Goal: Task Accomplishment & Management: Use online tool/utility

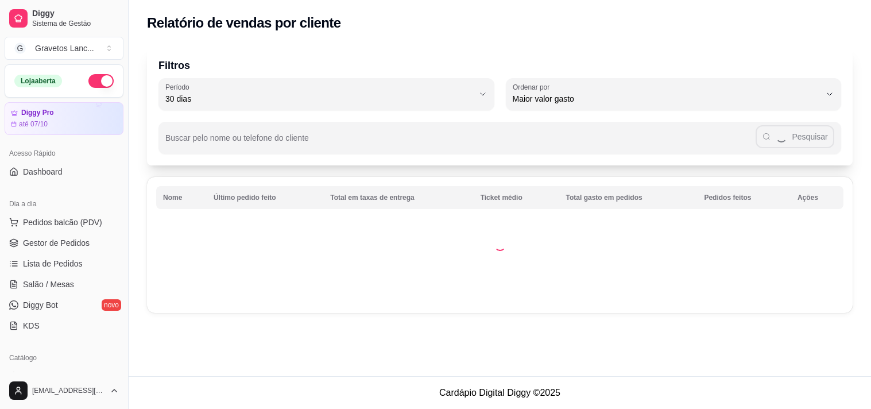
select select "30"
select select "HIGHEST_TOTAL_SPENT_WITH_ORDERS"
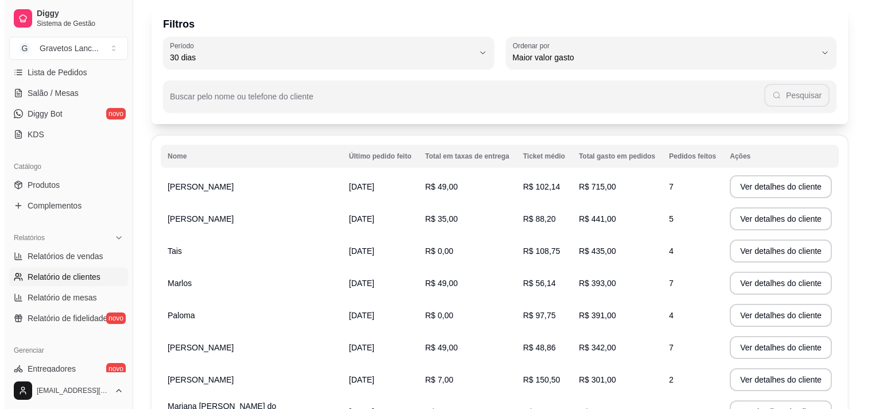
scroll to position [82, 0]
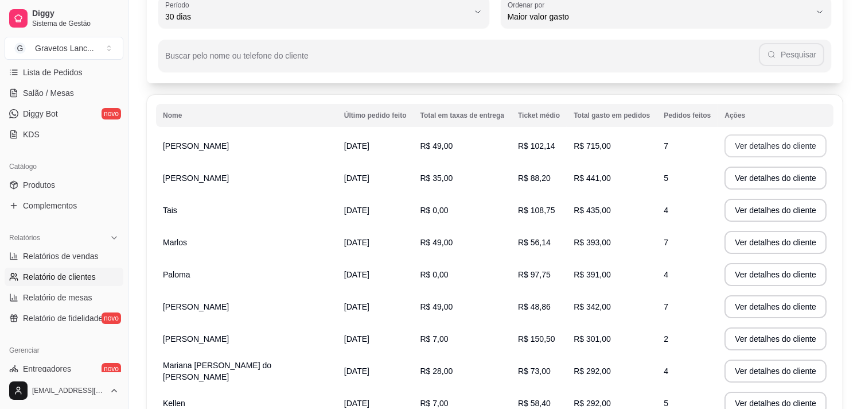
click at [725, 143] on button "Ver detalhes do cliente" at bounding box center [776, 145] width 102 height 23
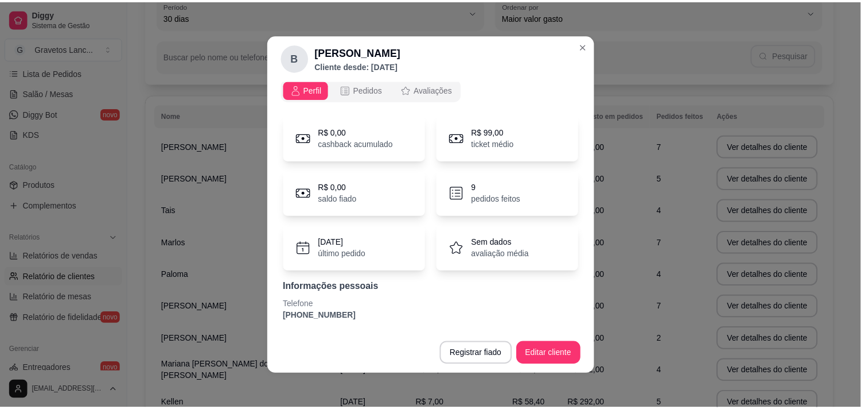
scroll to position [2, 0]
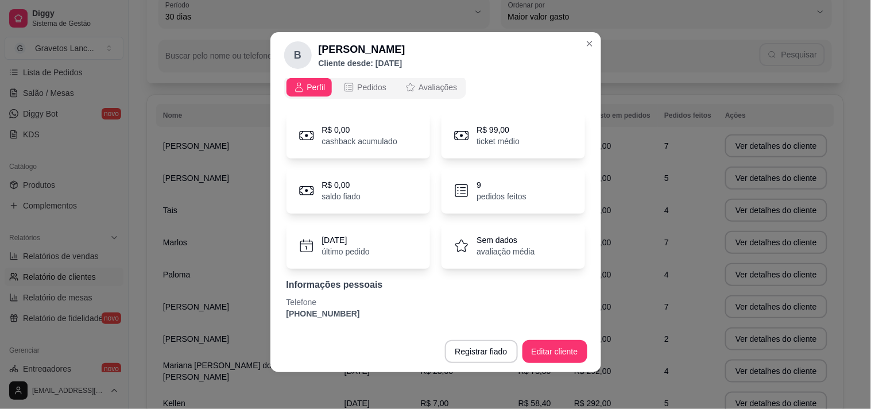
click at [685, 170] on td "5" at bounding box center [687, 178] width 61 height 32
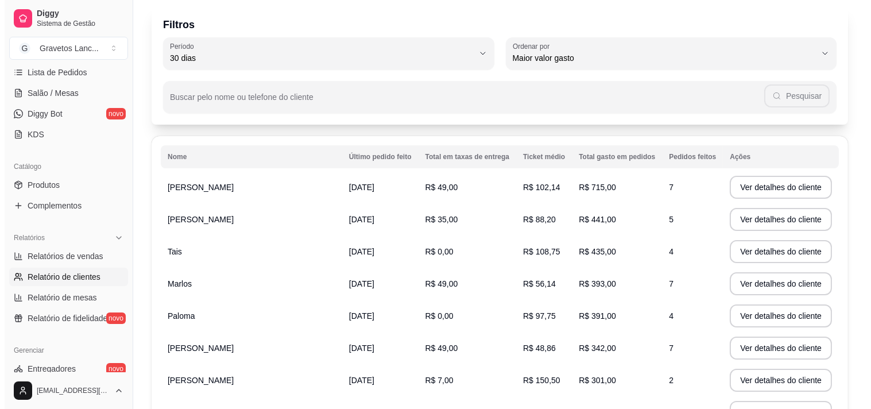
scroll to position [64, 0]
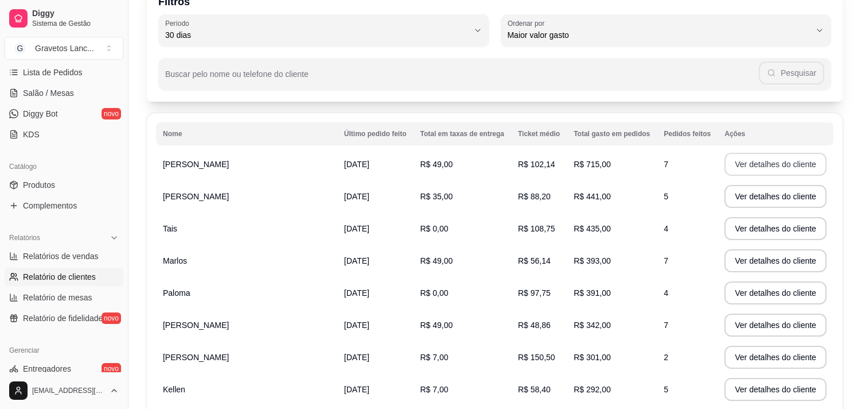
click at [792, 165] on button "Ver detalhes do cliente" at bounding box center [776, 164] width 102 height 23
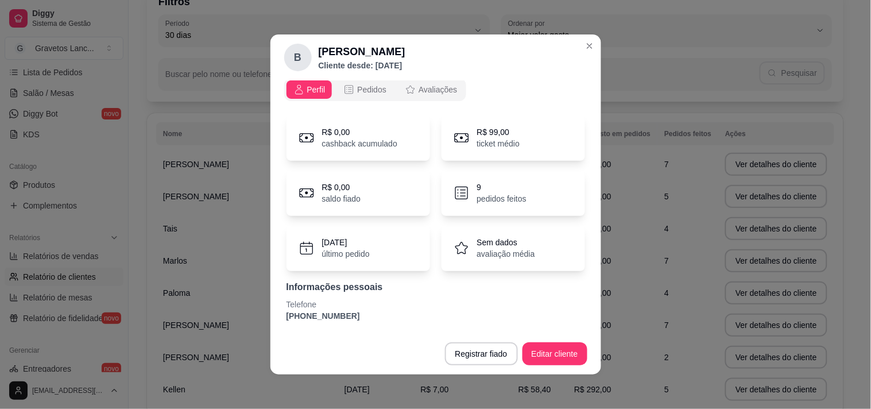
scroll to position [2, 0]
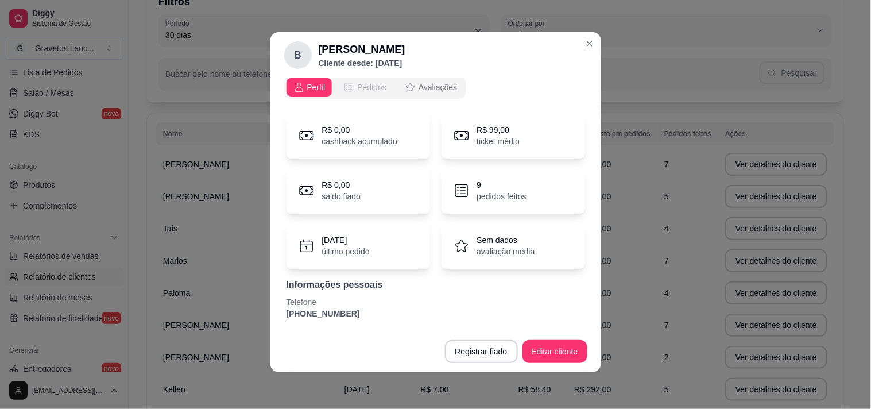
click at [371, 84] on span "Pedidos" at bounding box center [371, 86] width 29 height 11
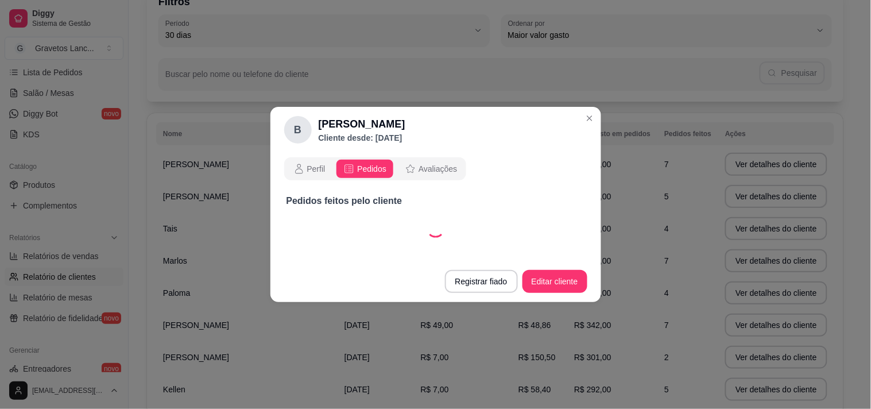
scroll to position [0, 0]
select select "30"
select select "ALL"
select select "30"
select select "ALL"
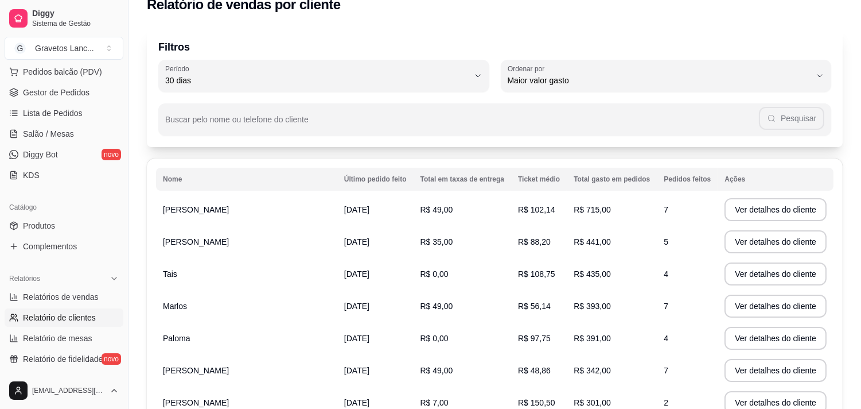
scroll to position [64, 0]
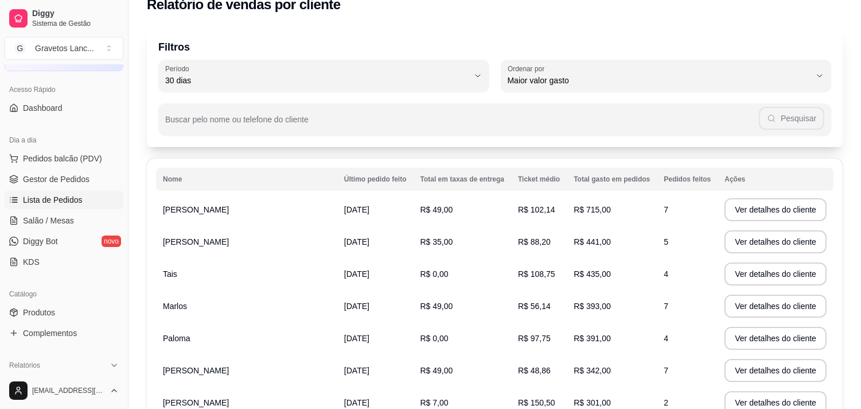
click at [67, 198] on span "Lista de Pedidos" at bounding box center [53, 199] width 60 height 11
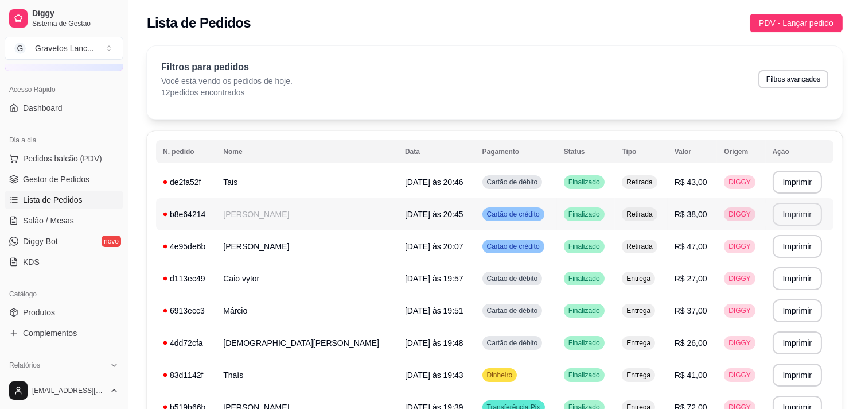
click at [784, 216] on button "Imprimir" at bounding box center [798, 214] width 50 height 23
click at [781, 182] on button "Imprimir" at bounding box center [798, 181] width 50 height 23
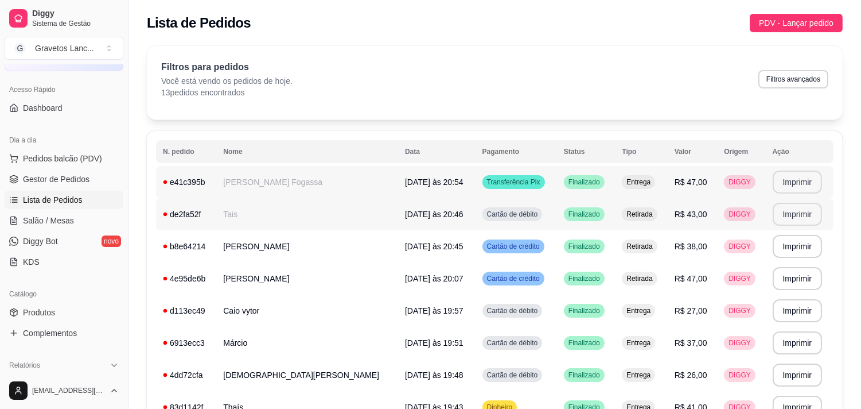
click at [805, 182] on button "Imprimir" at bounding box center [798, 181] width 50 height 23
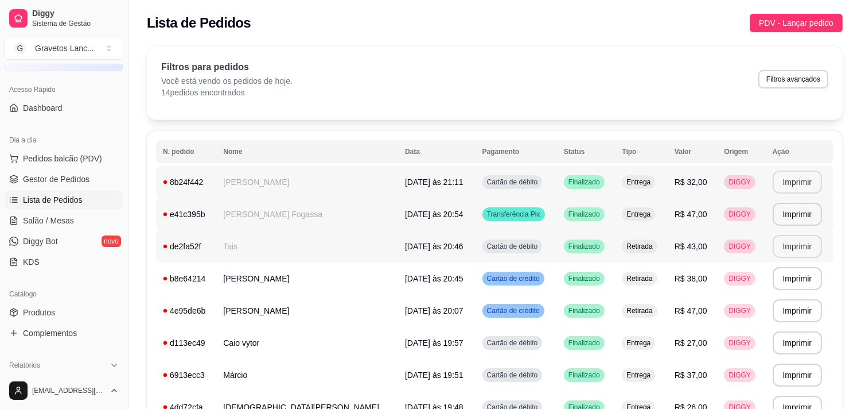
click at [792, 178] on button "Imprimir" at bounding box center [798, 181] width 50 height 23
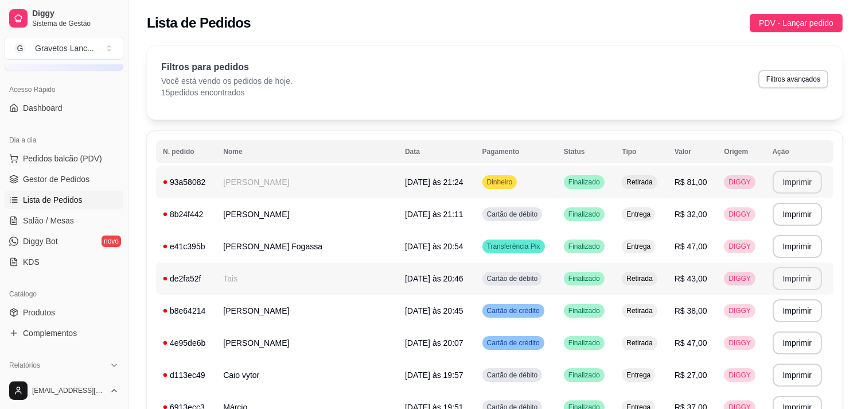
click at [798, 186] on button "Imprimir" at bounding box center [798, 181] width 50 height 23
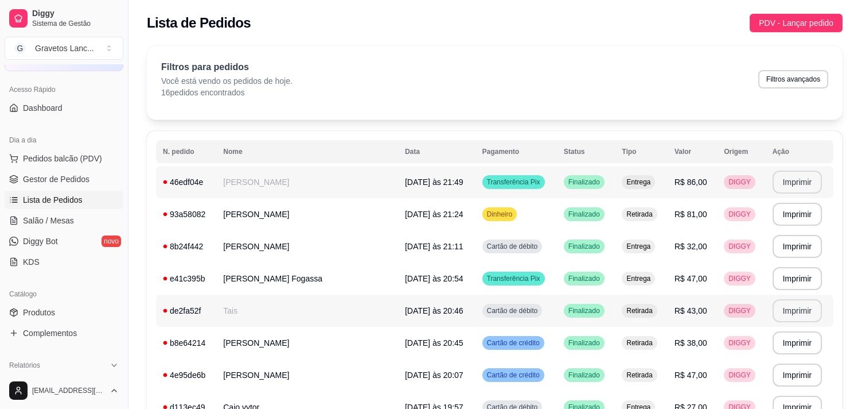
click at [799, 182] on button "Imprimir" at bounding box center [798, 181] width 50 height 23
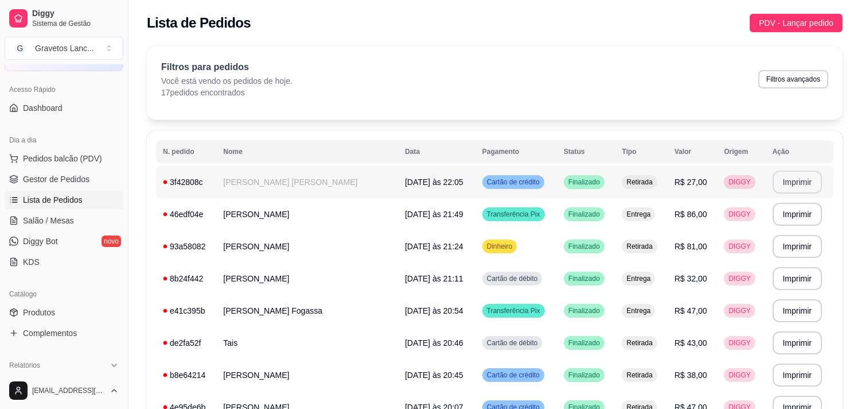
click at [788, 186] on button "Imprimir" at bounding box center [798, 181] width 50 height 23
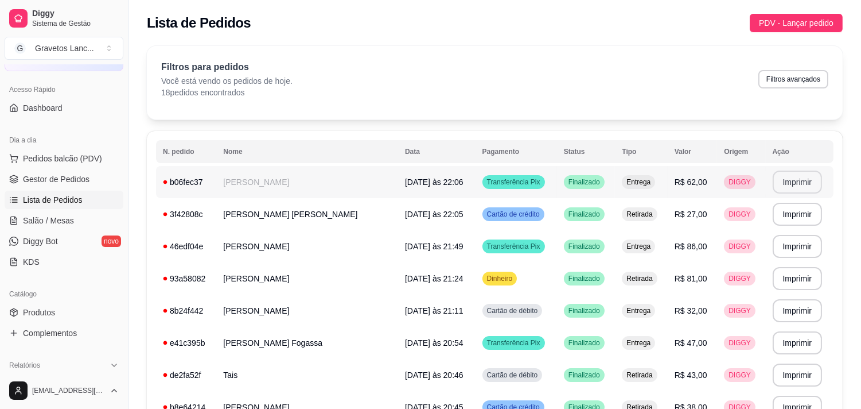
click at [788, 185] on button "Imprimir" at bounding box center [798, 181] width 50 height 23
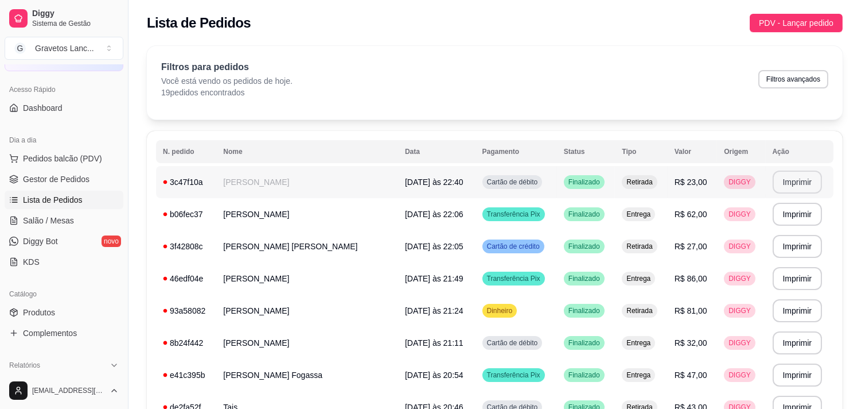
click at [794, 185] on button "Imprimir" at bounding box center [798, 181] width 50 height 23
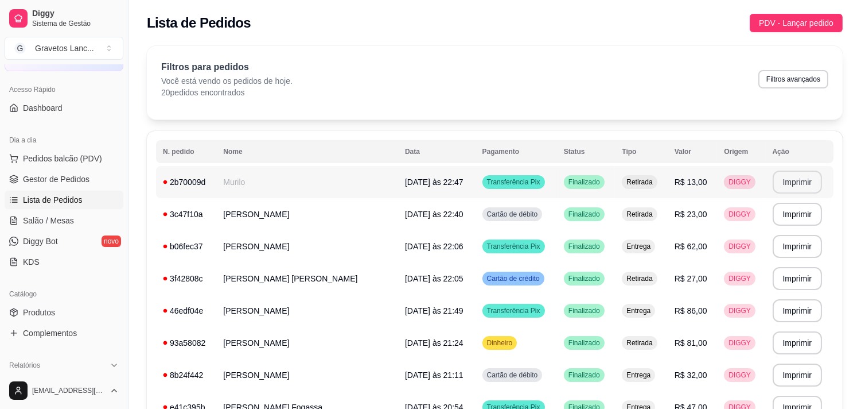
click at [788, 181] on button "Imprimir" at bounding box center [798, 181] width 50 height 23
